Goal: Transaction & Acquisition: Book appointment/travel/reservation

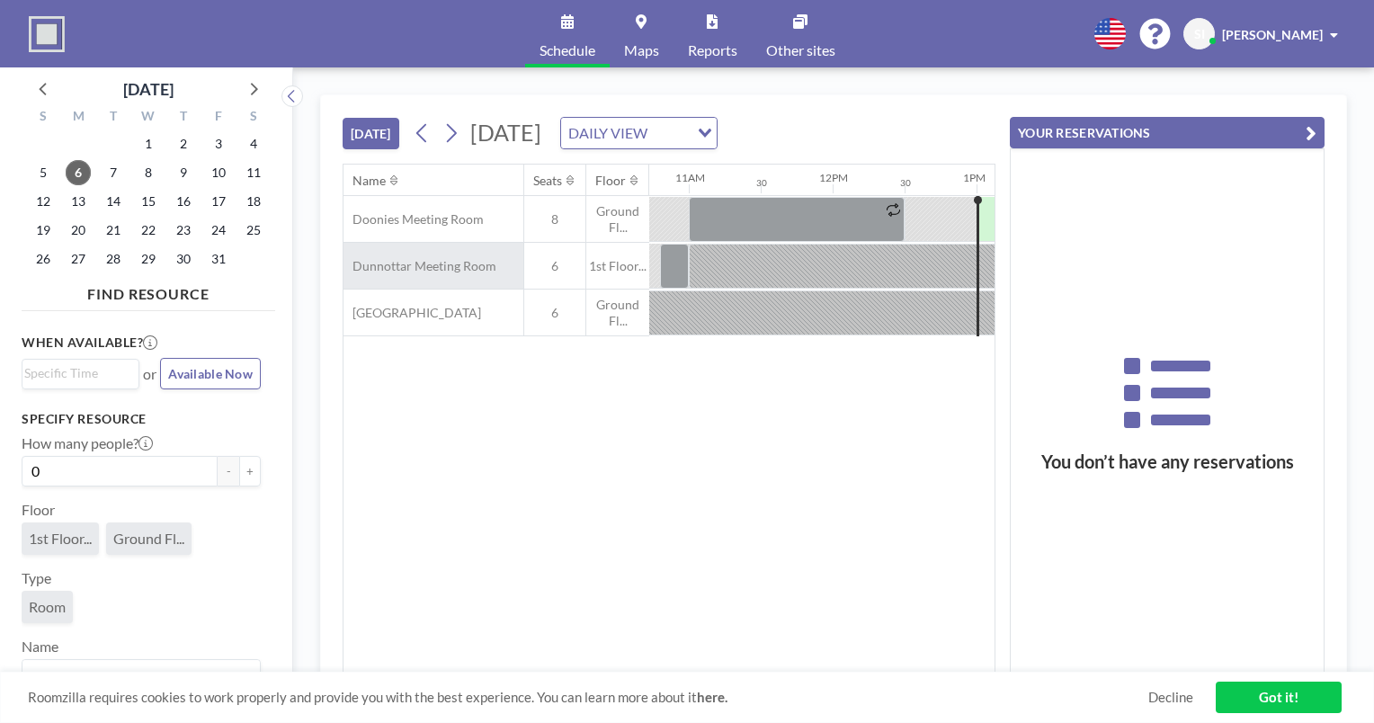
scroll to position [0, 1799]
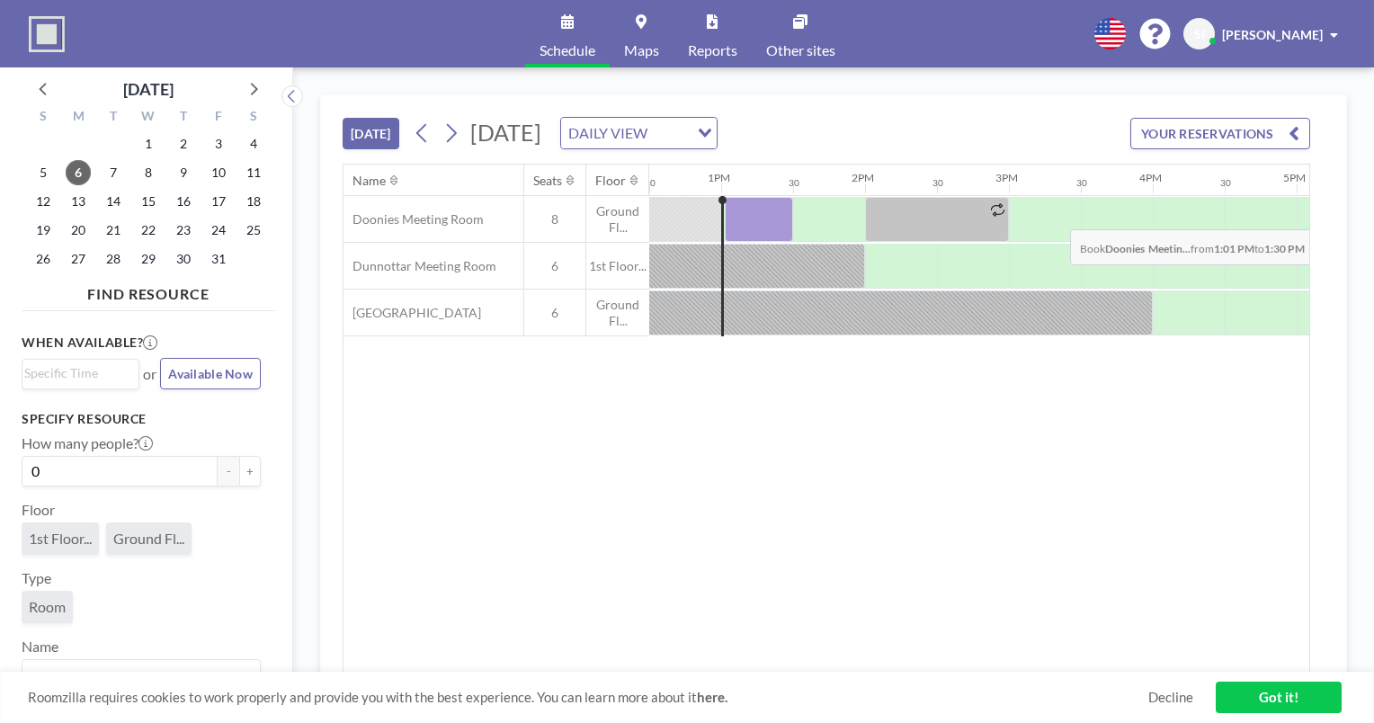
click at [741, 215] on div at bounding box center [759, 219] width 68 height 45
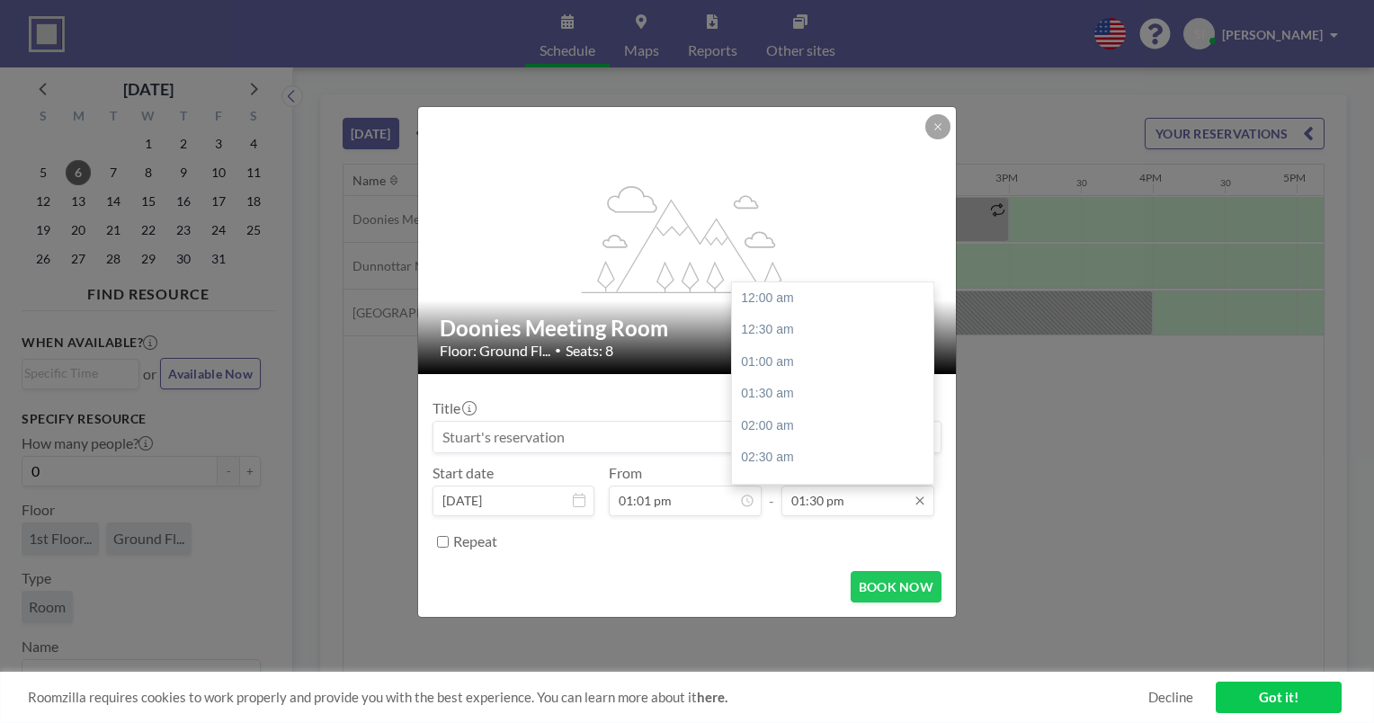
scroll to position [864, 0]
click at [815, 333] on div "02:00 pm" at bounding box center [837, 331] width 210 height 32
type input "02:00 pm"
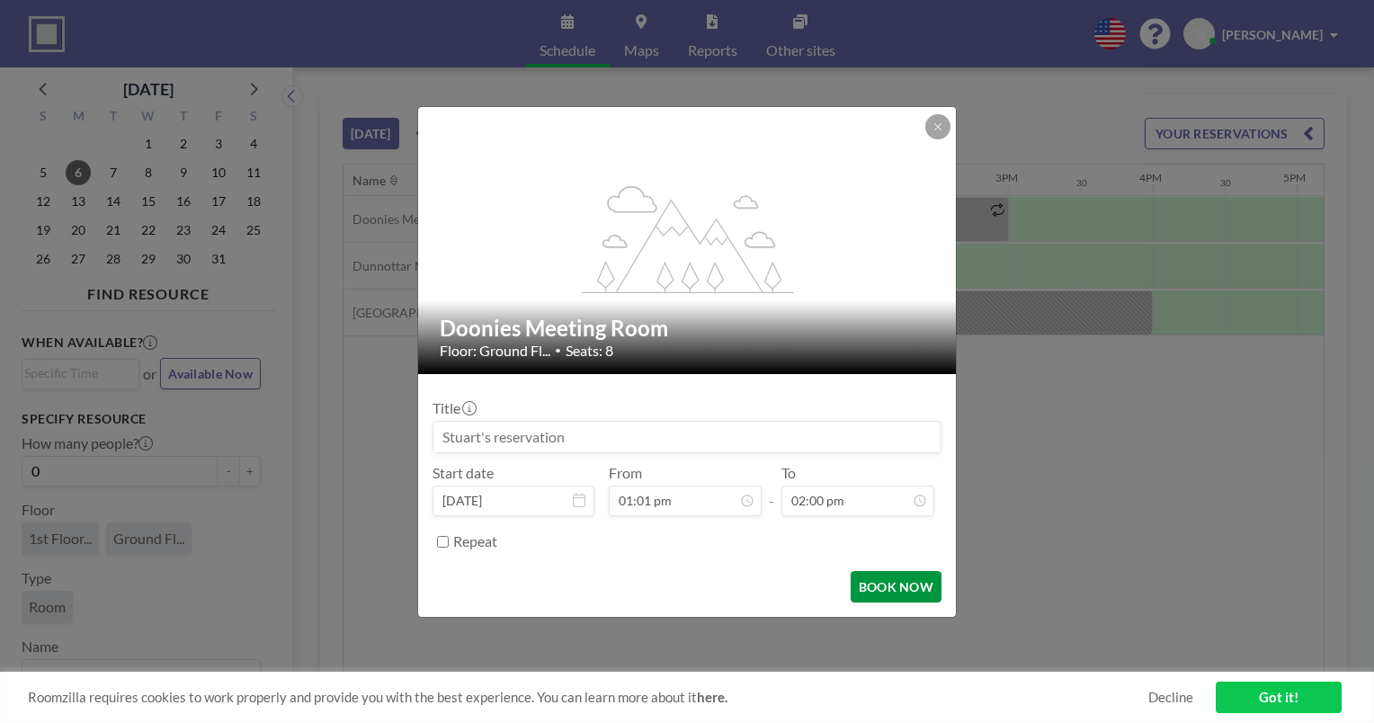
scroll to position [0, 0]
click at [911, 590] on button "BOOK NOW" at bounding box center [896, 586] width 91 height 31
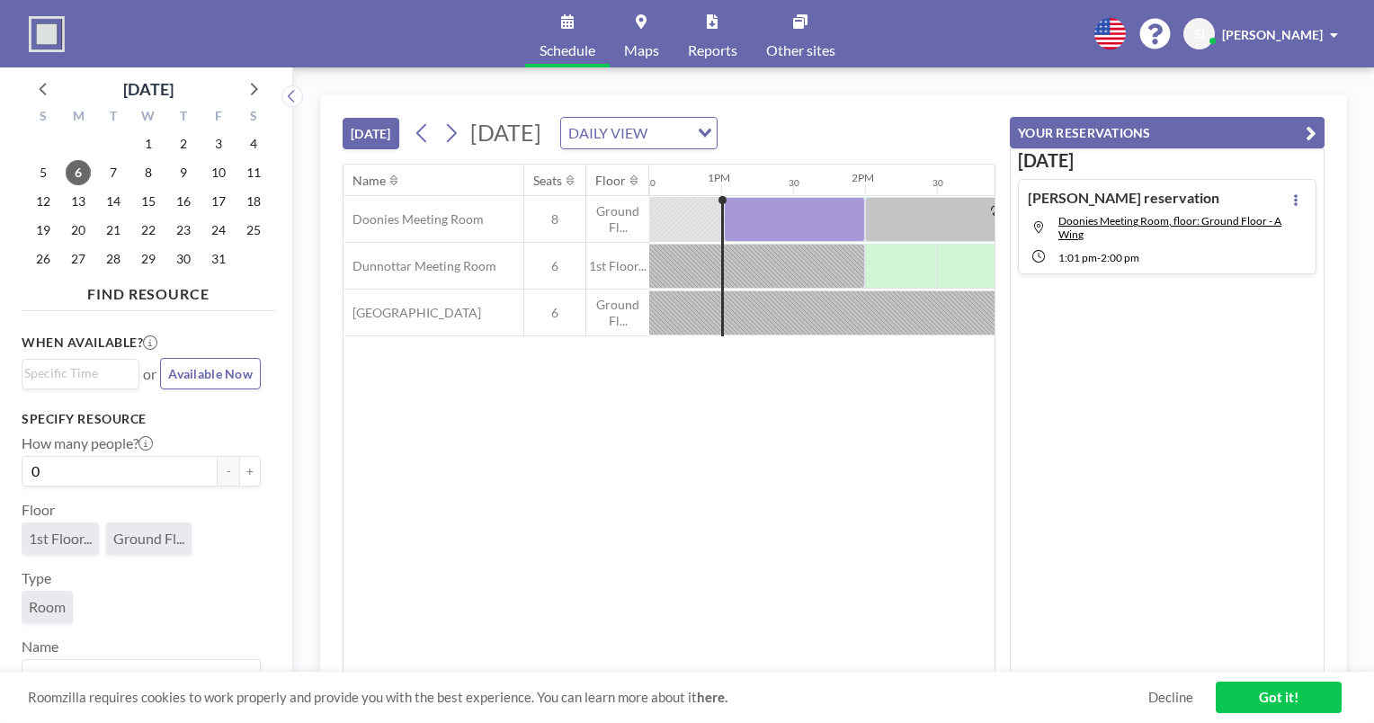
click at [813, 354] on div "Name Seats Floor 12AM 30 1AM 30 2AM 30 3AM 30 4AM 30 5AM 30 6AM 30 7AM 30 8AM 3…" at bounding box center [669, 419] width 651 height 508
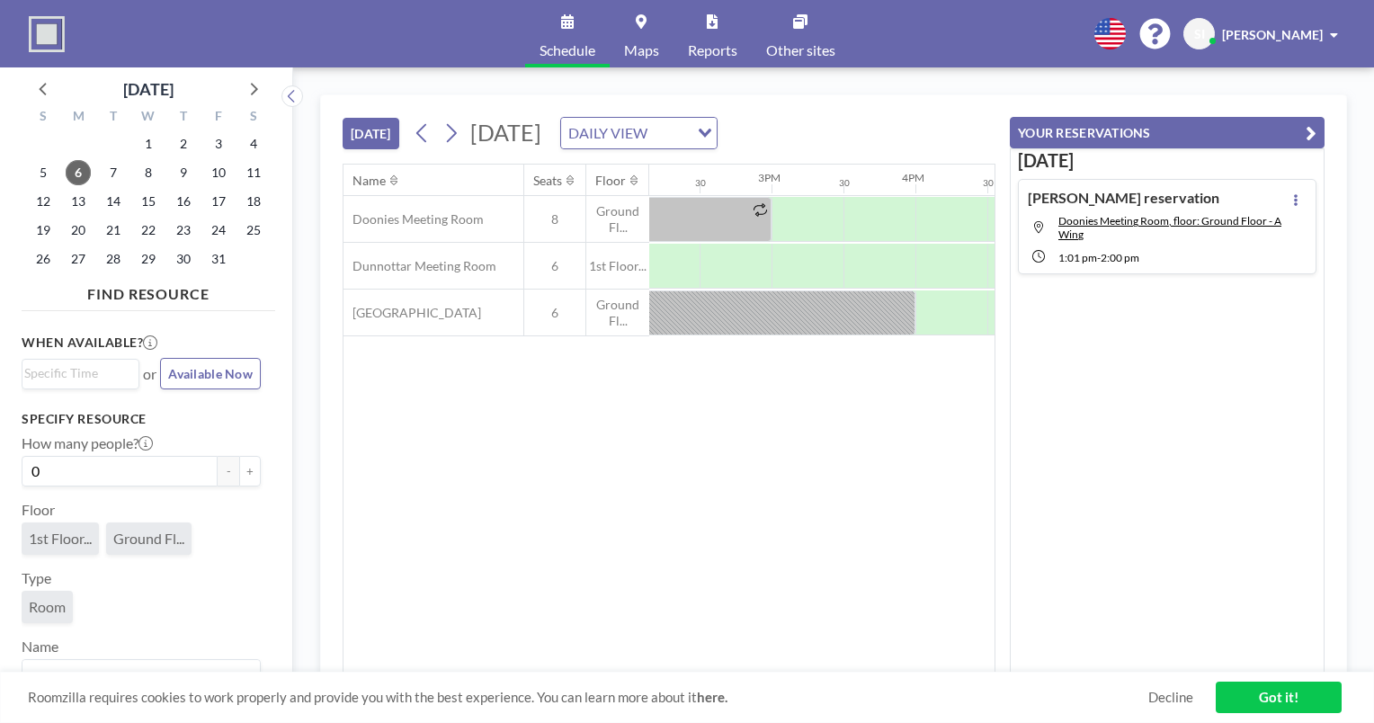
scroll to position [0, 2038]
click at [787, 209] on div at bounding box center [806, 219] width 72 height 45
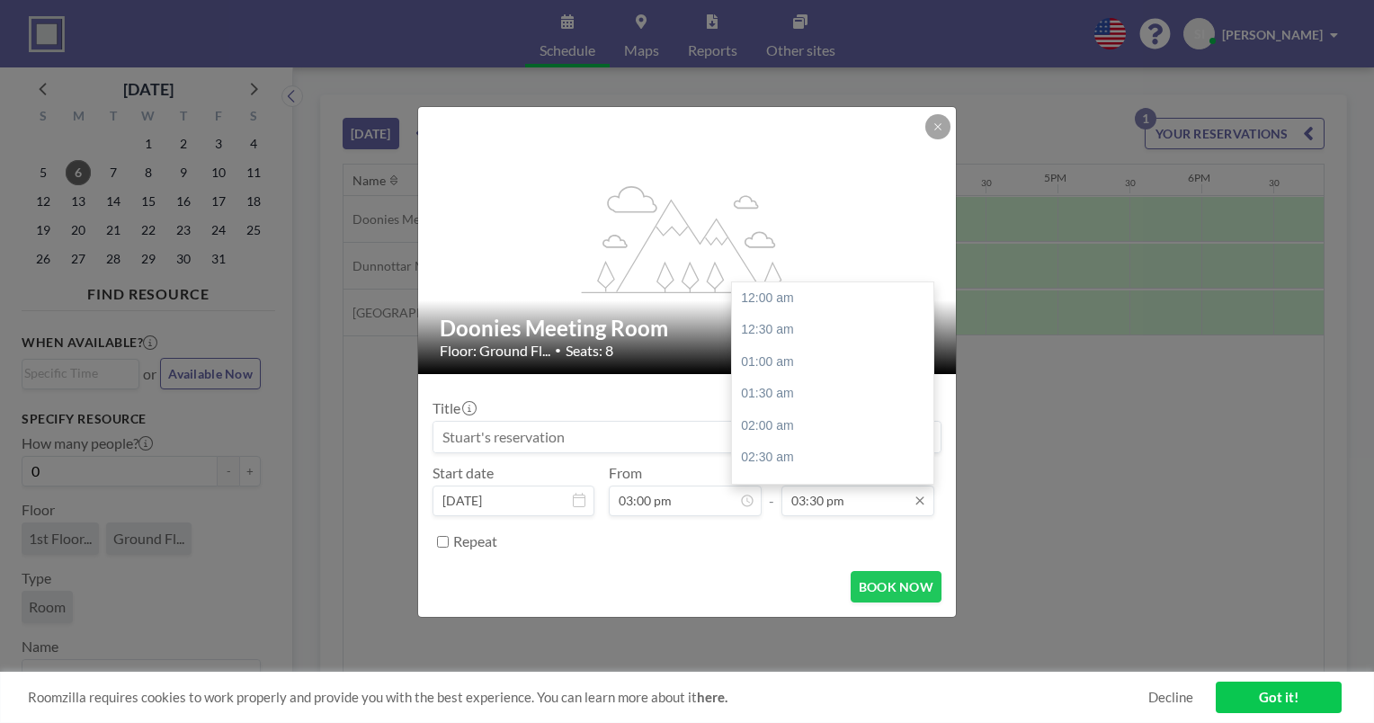
scroll to position [993, 0]
click at [809, 328] on div "04:00 pm" at bounding box center [837, 330] width 210 height 32
type input "04:00 pm"
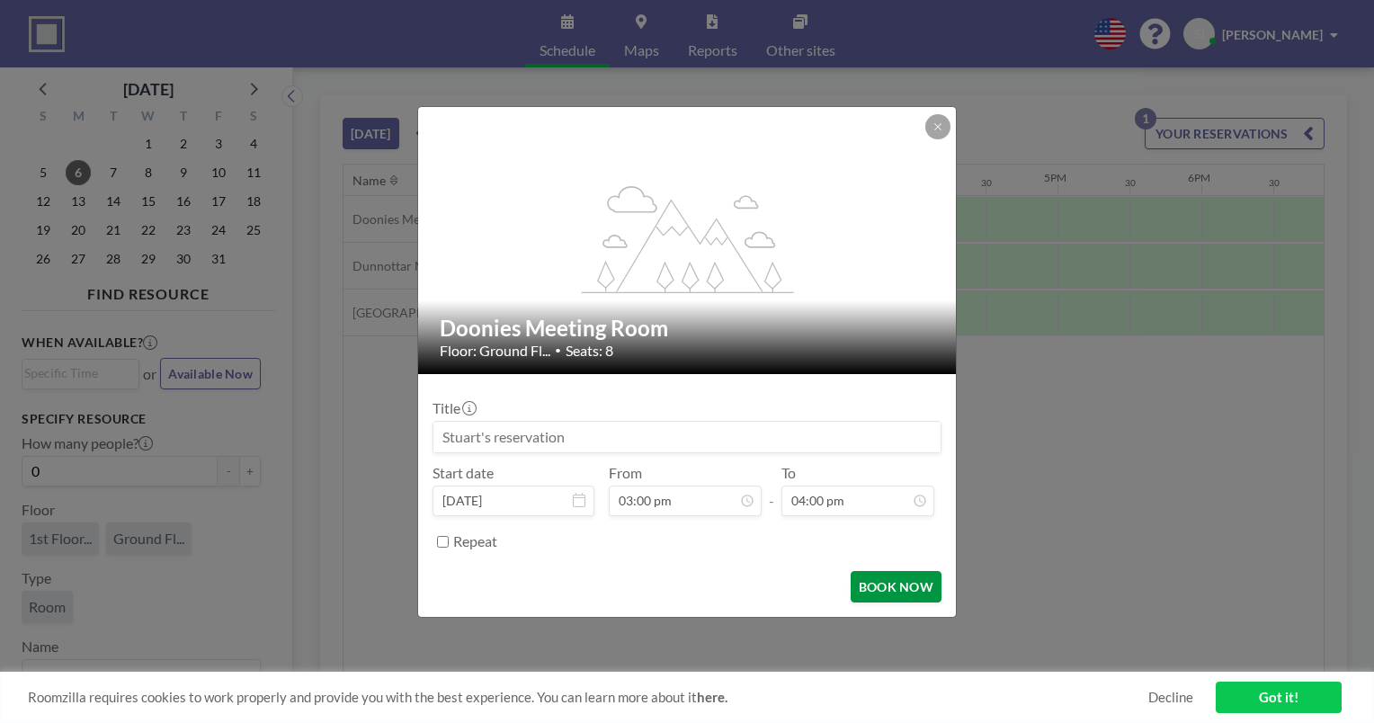
click at [891, 581] on button "BOOK NOW" at bounding box center [896, 586] width 91 height 31
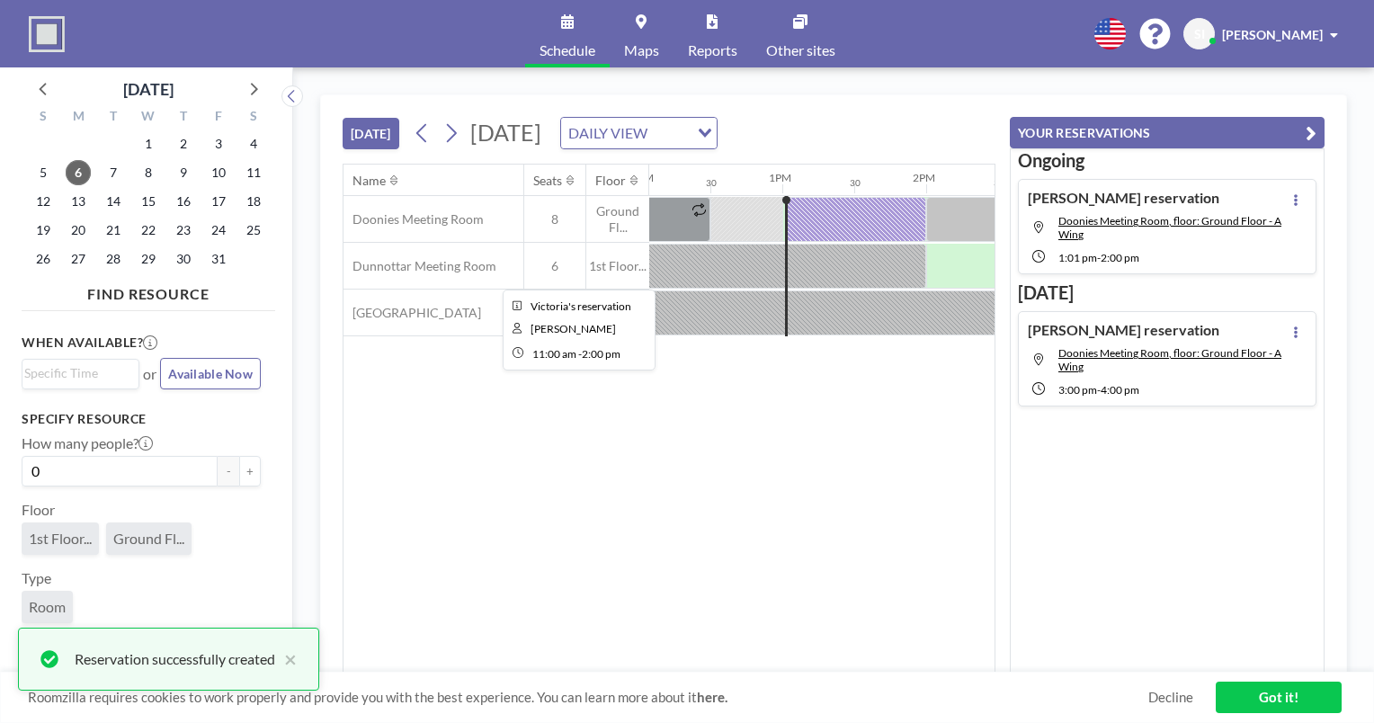
scroll to position [0, 1738]
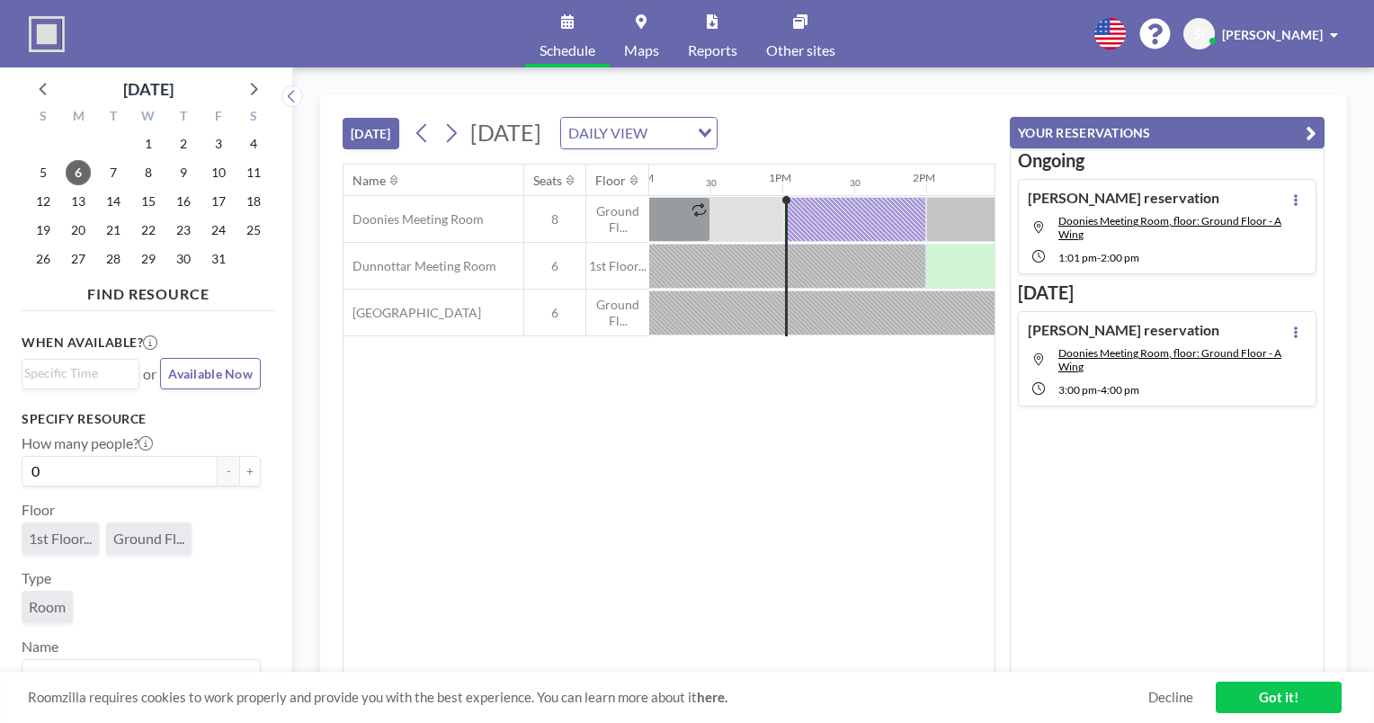
click at [853, 712] on div "Roomzilla requires cookies to work properly and provide you with the best exper…" at bounding box center [687, 697] width 1374 height 51
